Goal: Check status: Check status

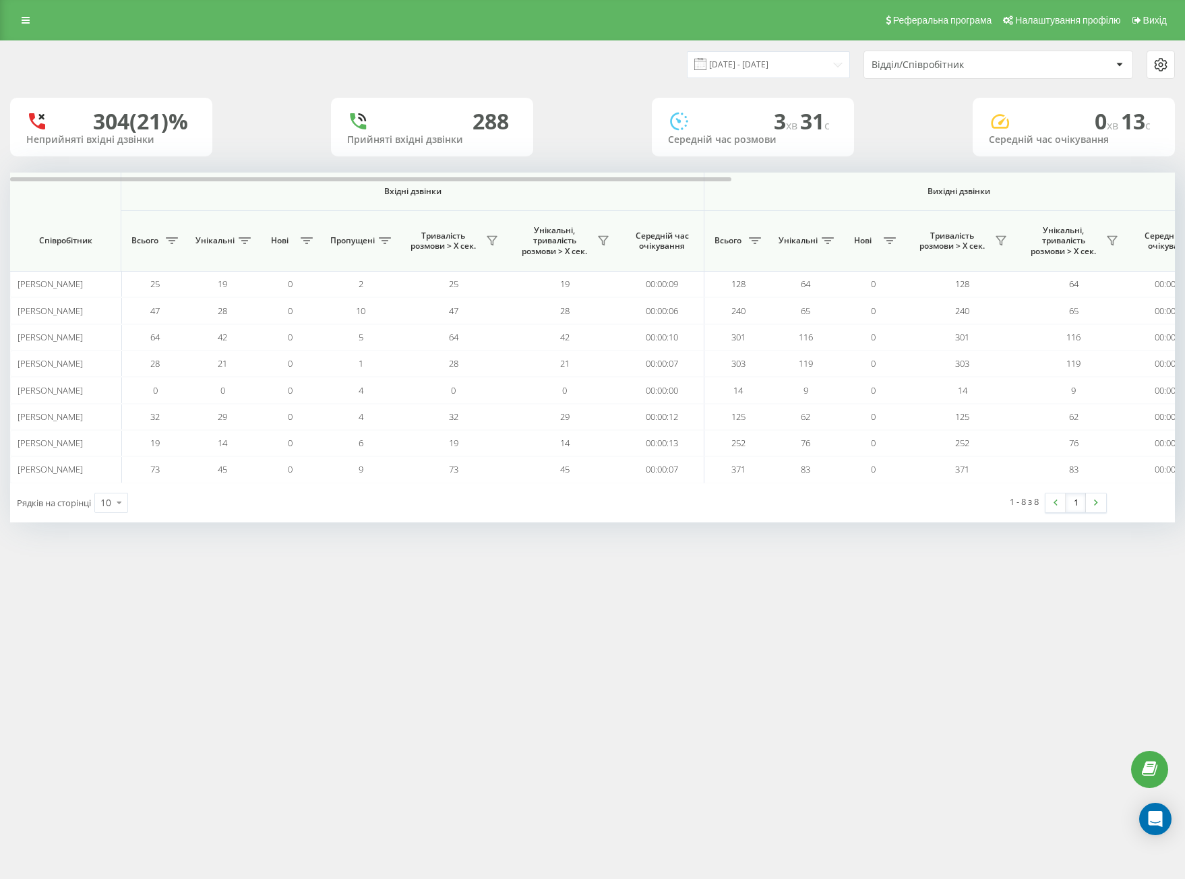
click at [994, 71] on div "Відділ/Співробітник" at bounding box center [998, 64] width 268 height 27
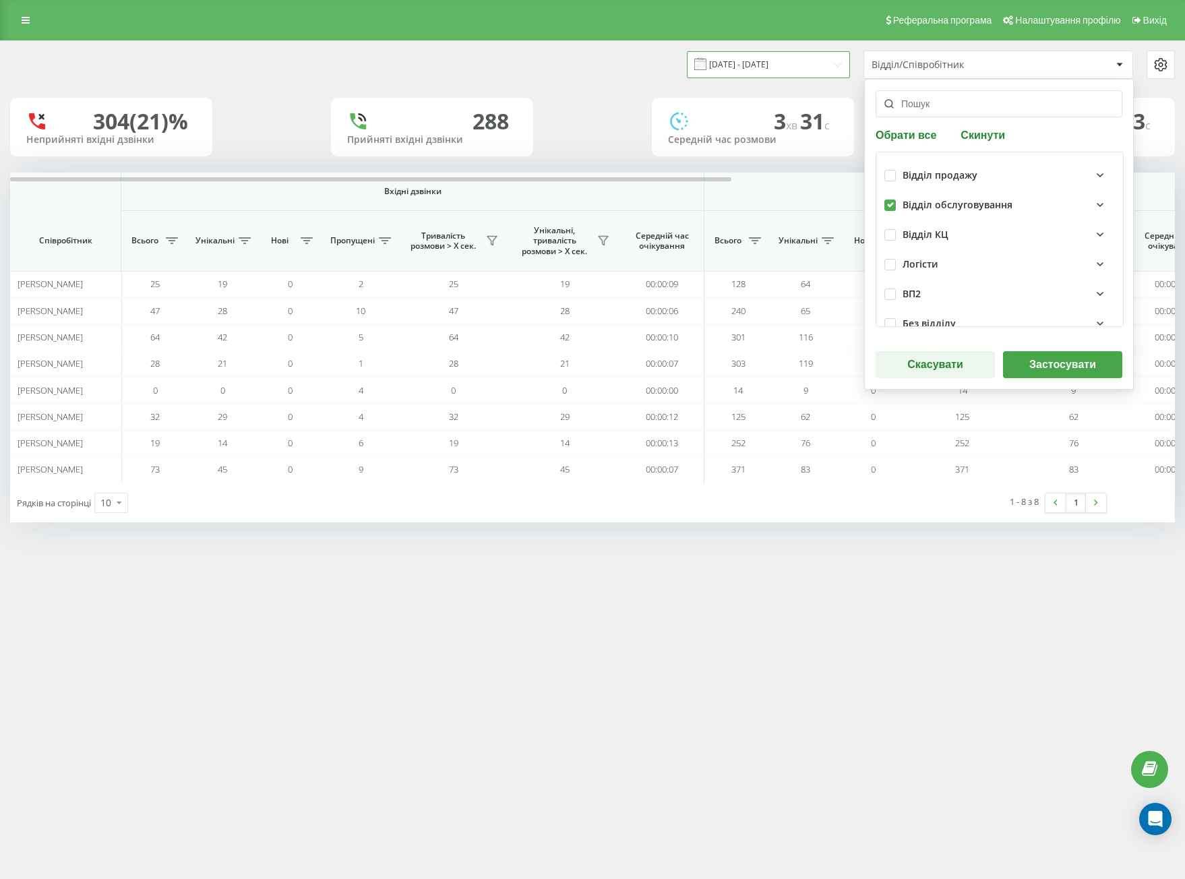
click at [752, 60] on input "[DATE] - [DATE]" at bounding box center [768, 64] width 163 height 26
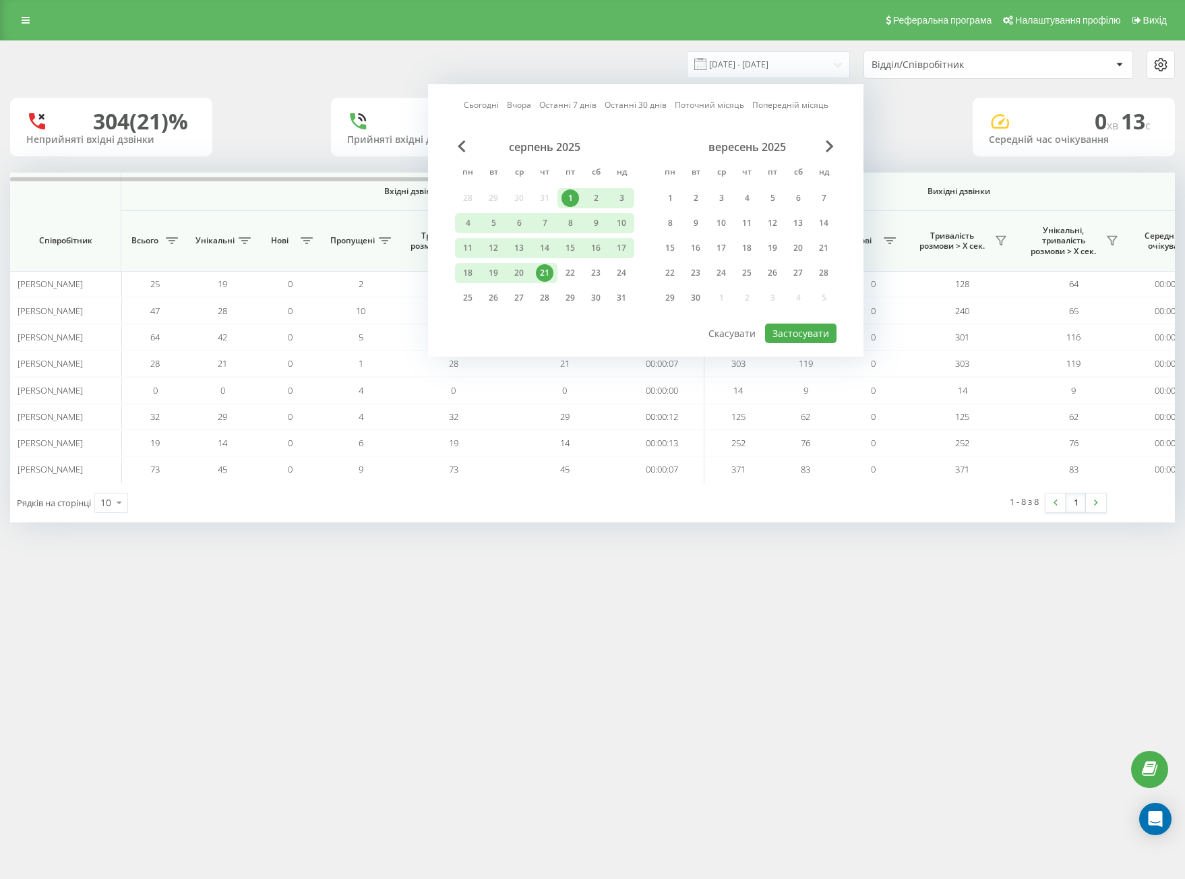
click at [546, 264] on div "21" at bounding box center [545, 273] width 26 height 20
drag, startPoint x: 799, startPoint y: 330, endPoint x: 811, endPoint y: 319, distance: 16.2
click at [801, 327] on button "Застосувати" at bounding box center [800, 333] width 71 height 20
type input "[DATE] - [DATE]"
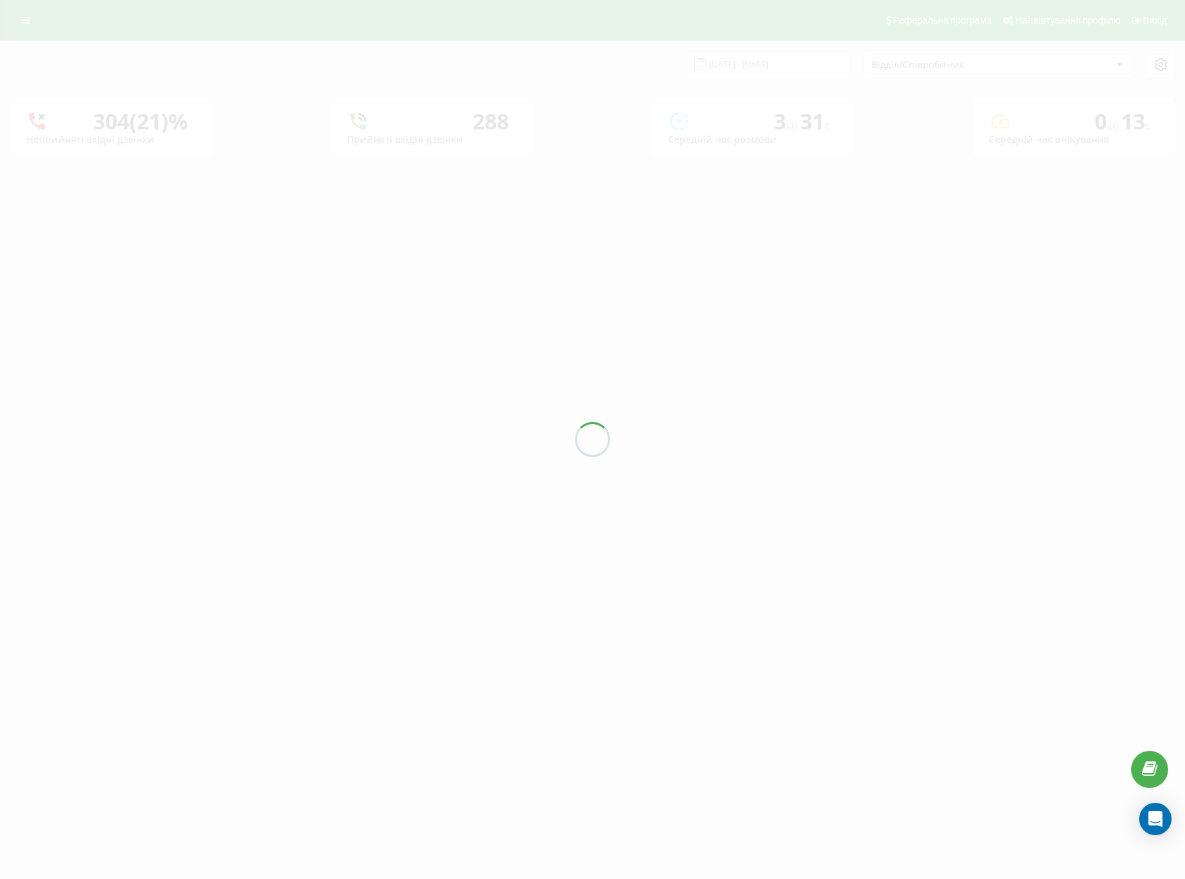
click at [924, 75] on div "[DATE] - [DATE] Відділ/Співробітник 304 (21)% Неприйняті вхідні дзвінки [GEOGRA…" at bounding box center [592, 98] width 1165 height 115
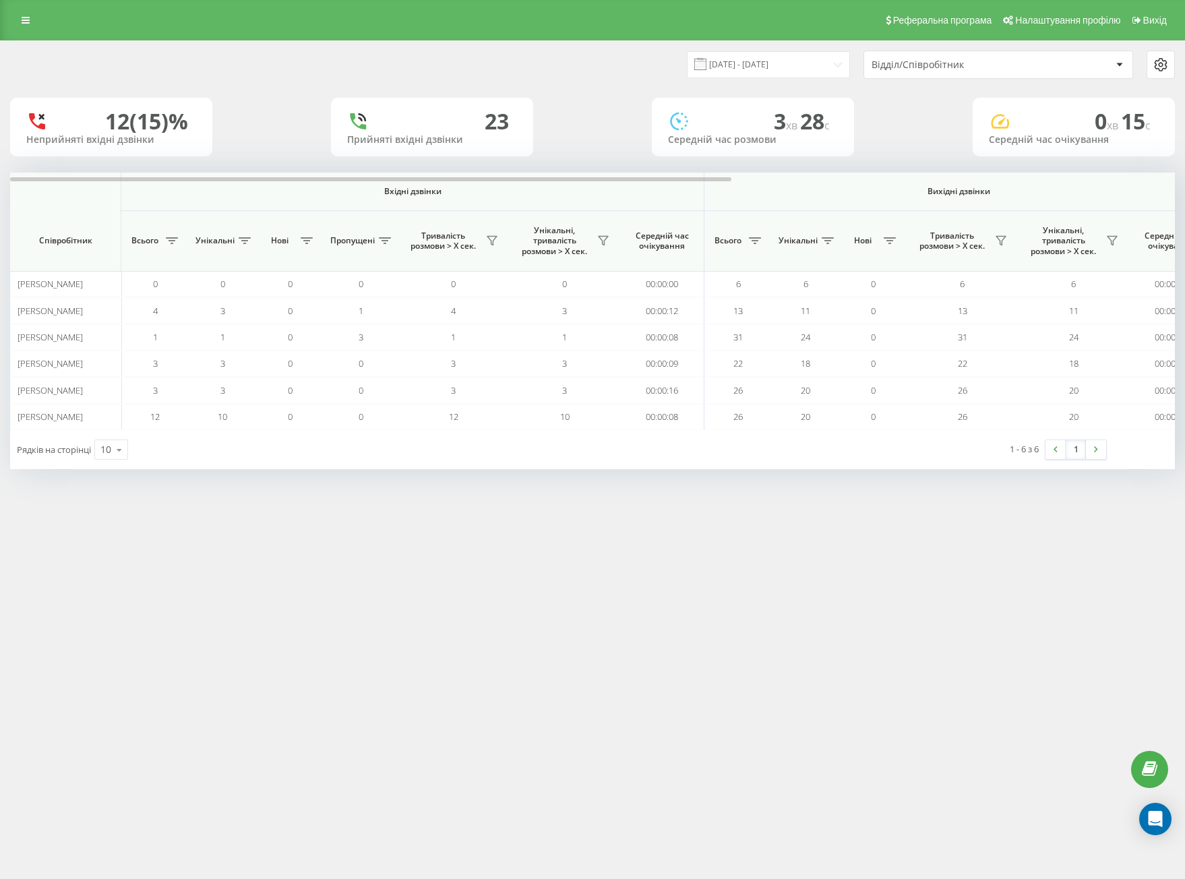
click at [927, 63] on div "Відділ/Співробітник" at bounding box center [951, 64] width 161 height 11
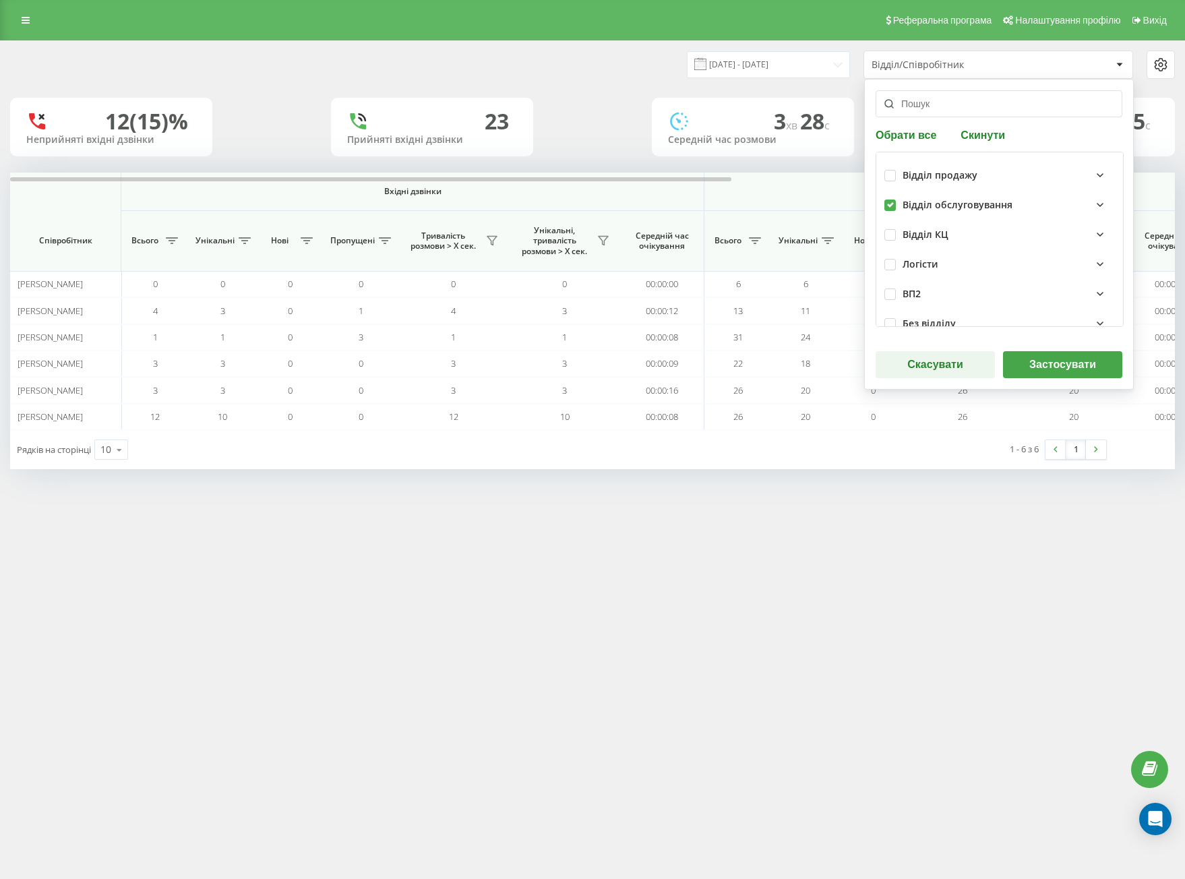
click at [1044, 360] on button "Застосувати" at bounding box center [1062, 364] width 119 height 27
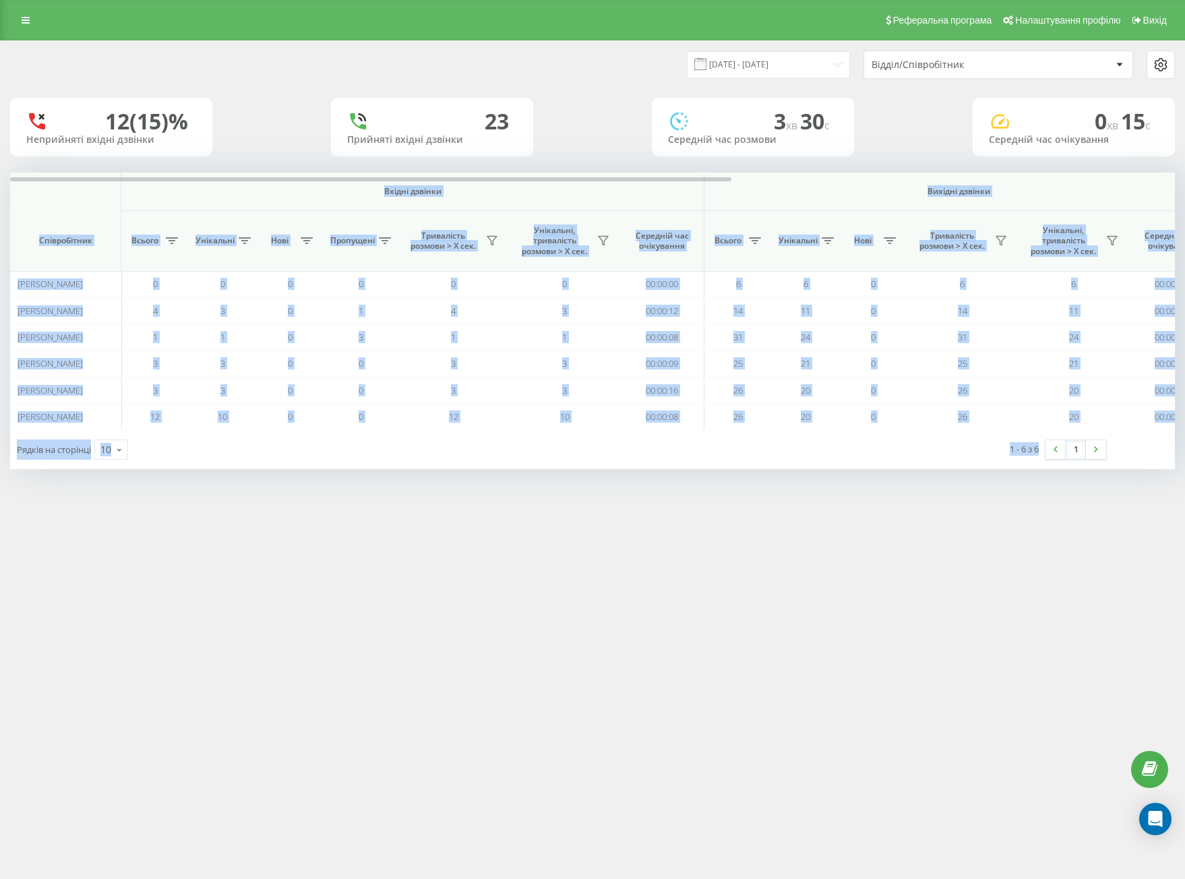
drag, startPoint x: 77, startPoint y: 197, endPoint x: 1059, endPoint y: 475, distance: 1020.4
click at [1059, 475] on div "[DATE] - [DATE] Відділ/Співробітник 12 (15)% Неприйняті вхідні дзвінки [GEOGRAP…" at bounding box center [592, 268] width 1185 height 456
copy div "Loremi dolorsi Ametcon adipisc Eli seddoei Temporincidi Utlabo Etdolorem Aliq E…"
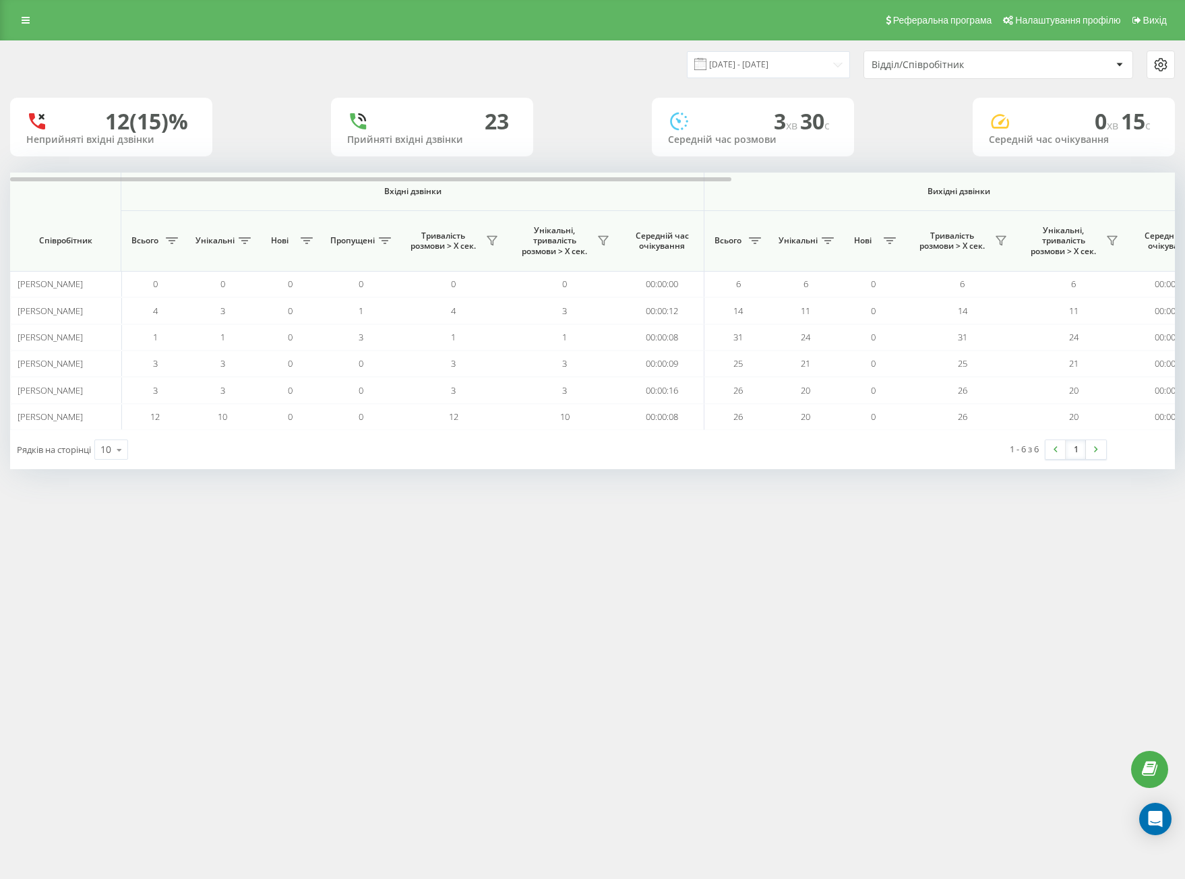
drag, startPoint x: 683, startPoint y: 53, endPoint x: 681, endPoint y: 68, distance: 15.0
click at [682, 65] on div "[DATE] - [DATE]" at bounding box center [751, 64] width 197 height 26
click at [906, 68] on div "Відділ/Співробітник" at bounding box center [951, 64] width 161 height 11
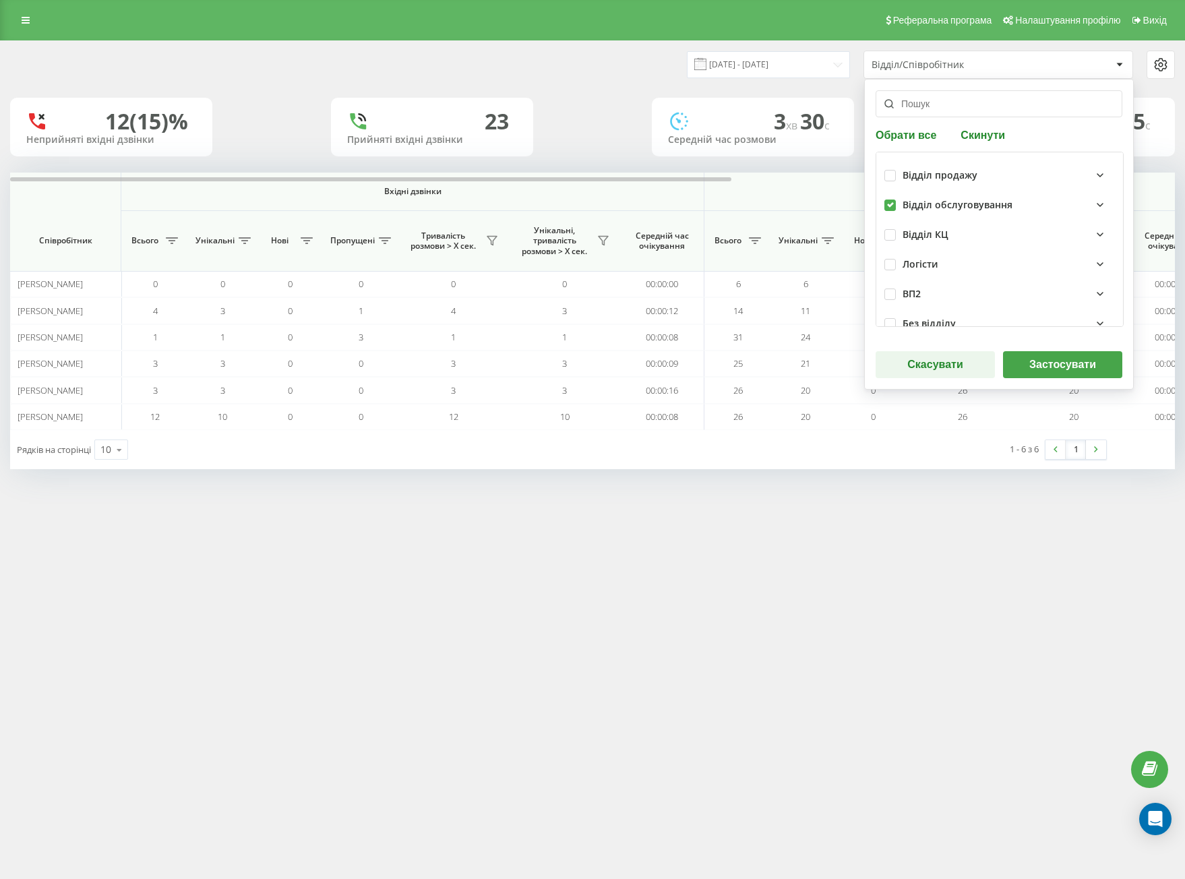
click at [1067, 369] on button "Застосувати" at bounding box center [1062, 364] width 119 height 27
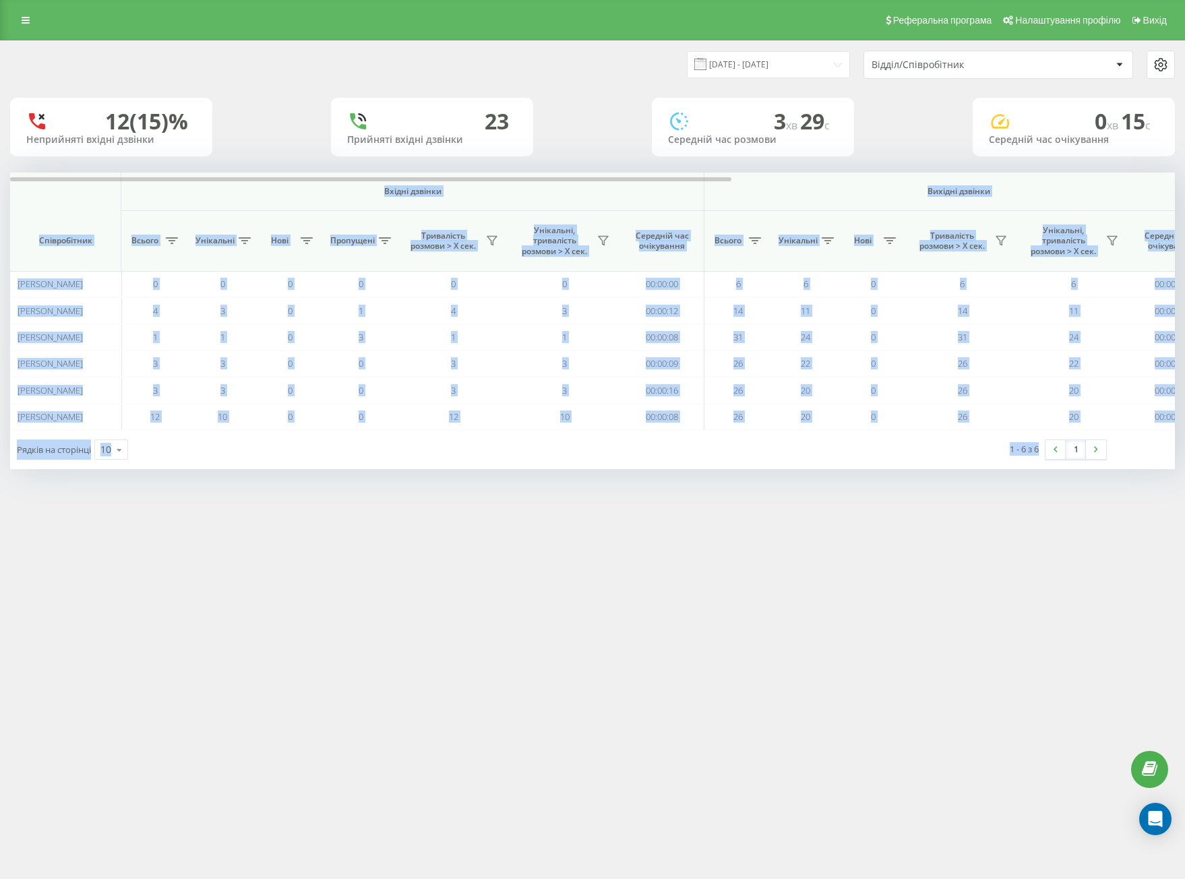
drag, startPoint x: 65, startPoint y: 189, endPoint x: 1039, endPoint y: 471, distance: 1013.3
click at [1042, 476] on div "[DATE] - [DATE] Відділ/Співробітник 12 (15)% Неприйняті вхідні дзвінки 23 Прийн…" at bounding box center [592, 268] width 1185 height 456
copy div "Loremi dolorsi Ametcon adipisc Eli seddoei Temporincidi Utlabo Etdolorem Aliq E…"
